Goal: Transaction & Acquisition: Purchase product/service

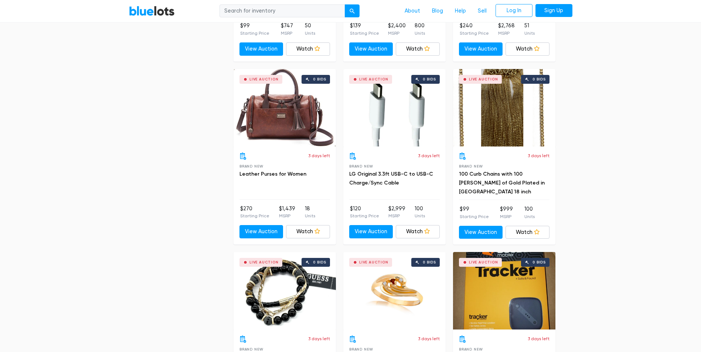
scroll to position [1367, 0]
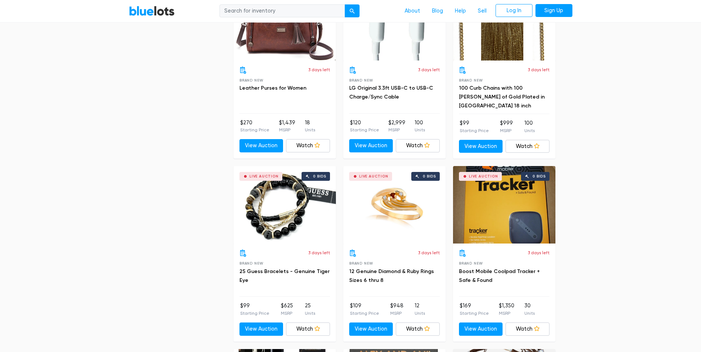
click at [277, 208] on div "Live Auction 0 bids" at bounding box center [284, 205] width 102 height 78
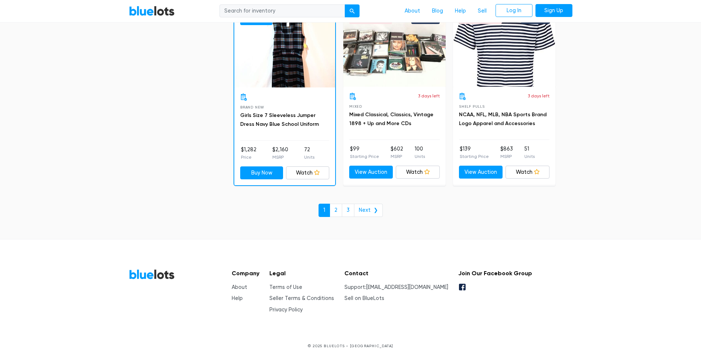
scroll to position [3177, 0]
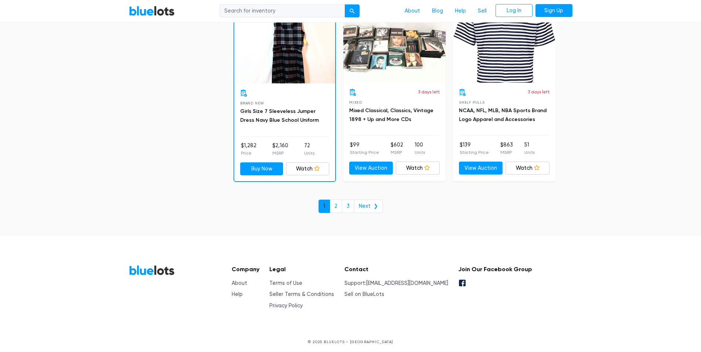
click at [330, 201] on link "1" at bounding box center [323, 206] width 11 height 13
click at [338, 208] on link "2" at bounding box center [335, 206] width 13 height 13
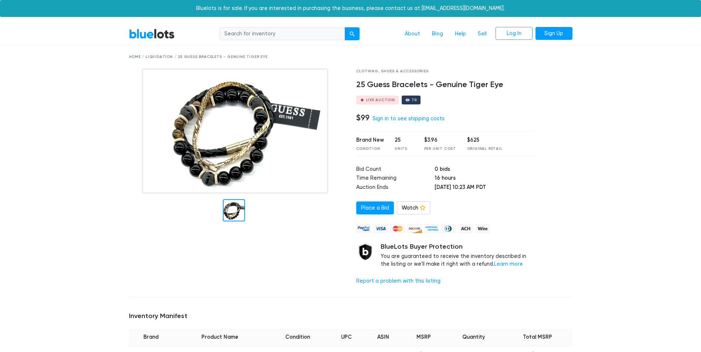
click at [376, 100] on div "Live Auction" at bounding box center [380, 100] width 29 height 4
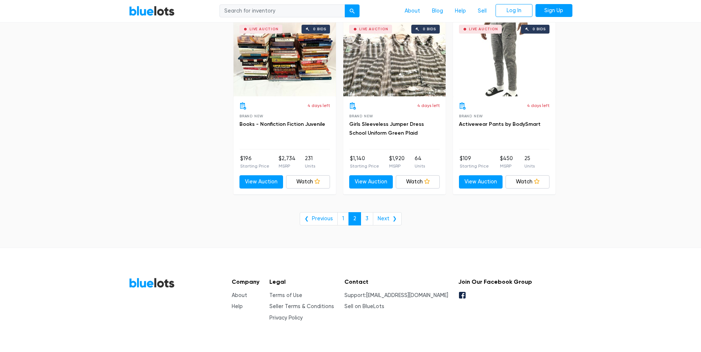
scroll to position [2992, 0]
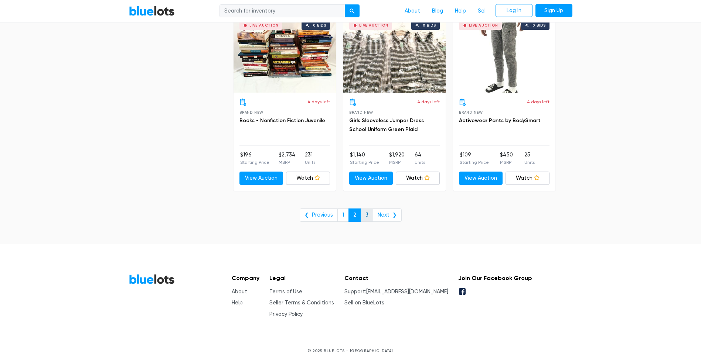
click at [364, 214] on link "3" at bounding box center [367, 215] width 13 height 13
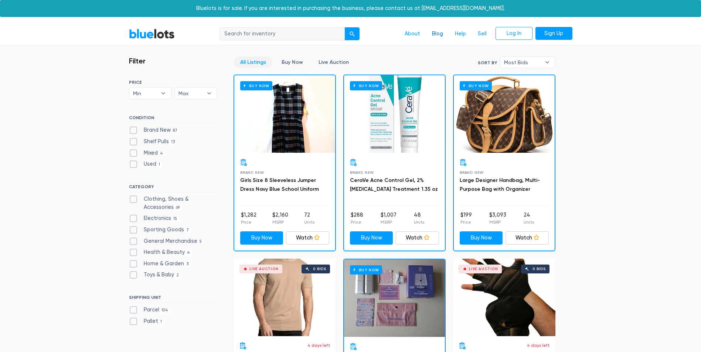
click at [433, 31] on link "Blog" at bounding box center [437, 34] width 23 height 14
click at [135, 198] on label "Clothing, Shoes & Accessories 69" at bounding box center [173, 203] width 88 height 16
click at [134, 198] on Accessories"] "Clothing, Shoes & Accessories 69" at bounding box center [131, 197] width 5 height 5
checkbox Accessories"] "true"
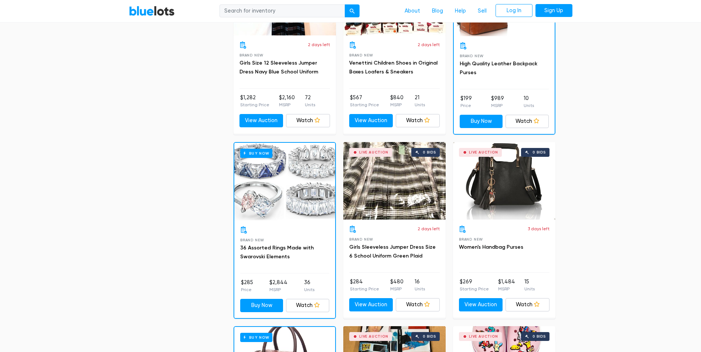
scroll to position [457, 0]
